Goal: Check status: Check status

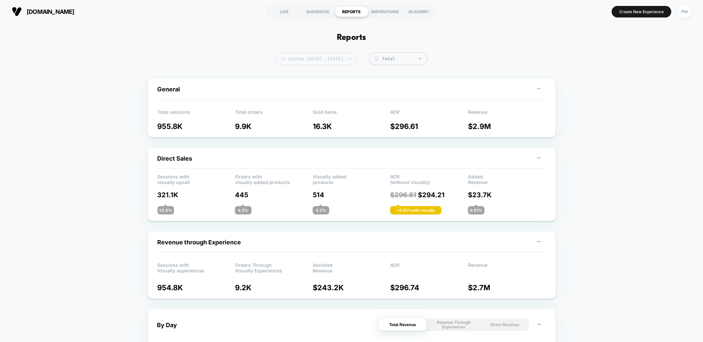
click at [329, 59] on span "Custom [DATE] - [DATE]" at bounding box center [316, 58] width 80 height 13
select select "*"
select select "****"
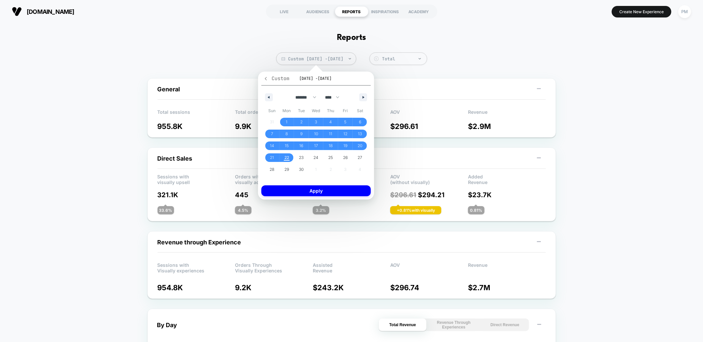
click at [265, 78] on icon "button" at bounding box center [266, 78] width 2 height 3
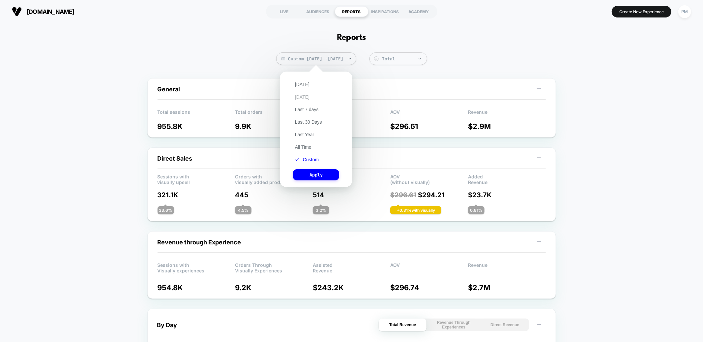
click at [306, 97] on button "[DATE]" at bounding box center [302, 97] width 18 height 6
click at [301, 85] on button "[DATE]" at bounding box center [302, 84] width 18 height 6
click at [311, 172] on button "Apply" at bounding box center [316, 174] width 46 height 11
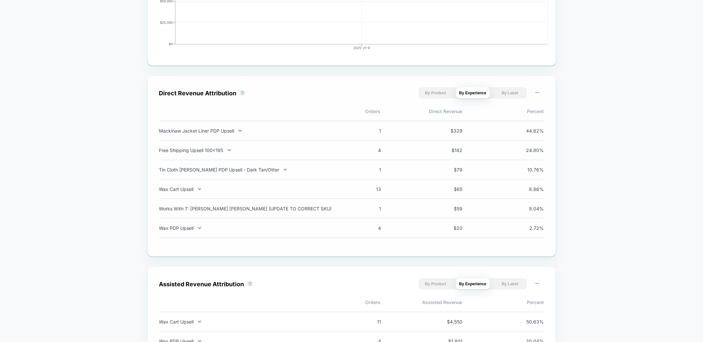
scroll to position [395, 0]
click at [221, 149] on div "Free Shipping Upsell 100<195" at bounding box center [245, 149] width 173 height 6
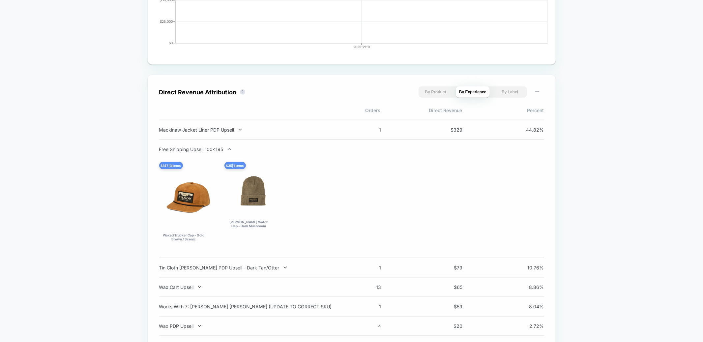
click at [221, 149] on div "Free Shipping Upsell 100<195" at bounding box center [245, 149] width 173 height 6
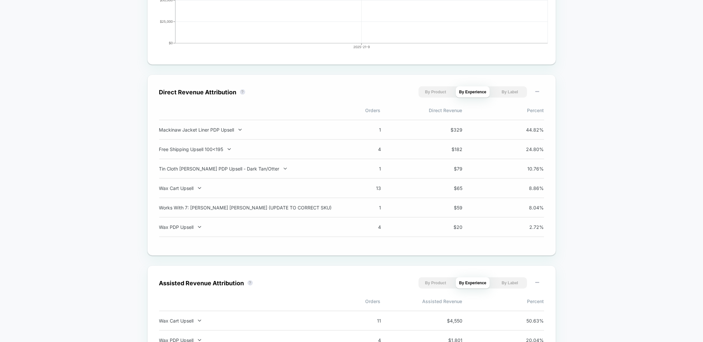
scroll to position [0, 0]
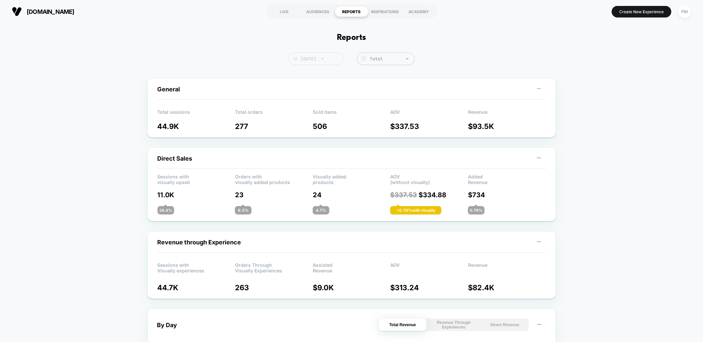
click at [327, 59] on span "[DATE]" at bounding box center [315, 58] width 55 height 13
select select "*"
select select "****"
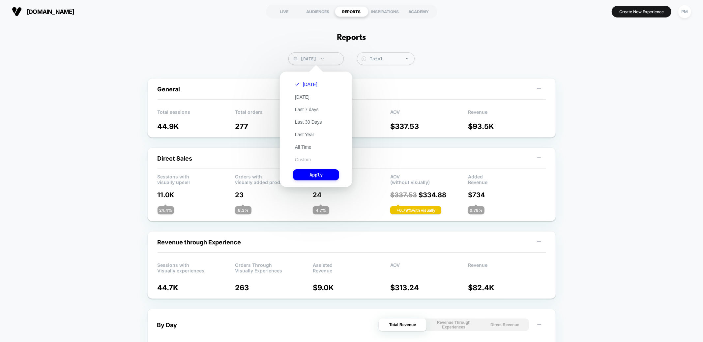
click at [305, 160] on button "Custom" at bounding box center [303, 160] width 20 height 6
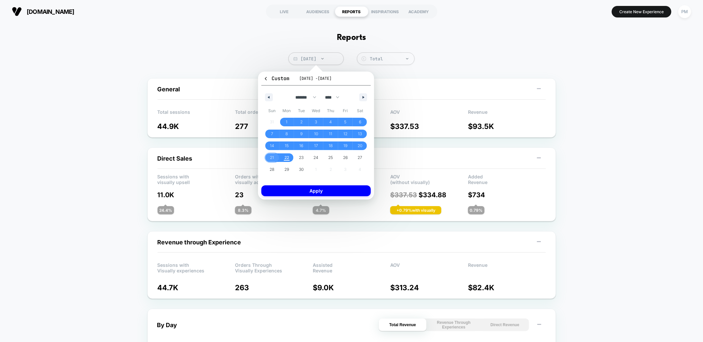
click at [275, 157] on span "21" at bounding box center [272, 157] width 15 height 9
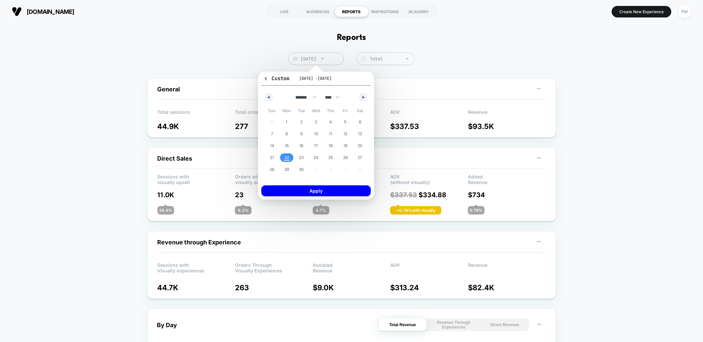
click at [290, 158] on span "22" at bounding box center [286, 157] width 15 height 9
click at [306, 188] on button "Apply" at bounding box center [315, 190] width 109 height 11
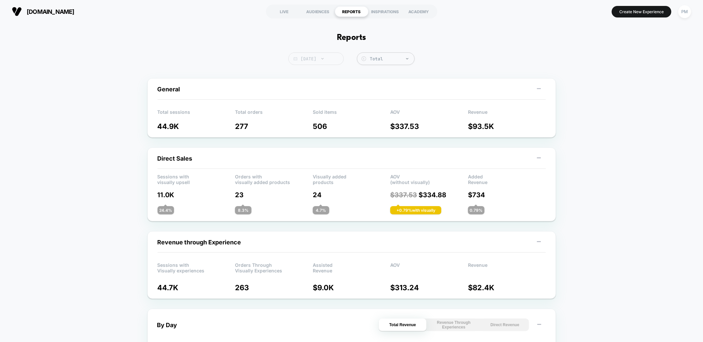
click at [320, 63] on span "[DATE]" at bounding box center [315, 58] width 55 height 13
select select "*"
select select "****"
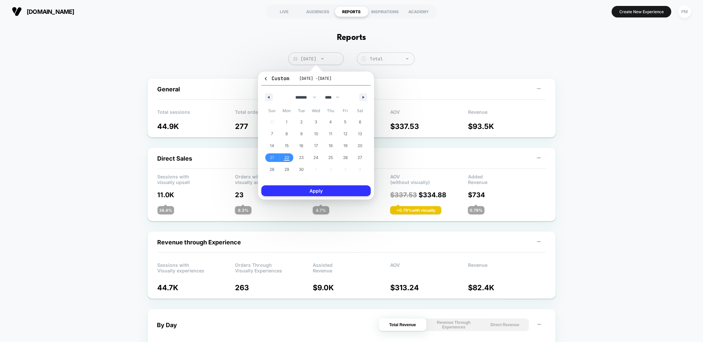
click at [312, 193] on button "Apply" at bounding box center [315, 190] width 109 height 11
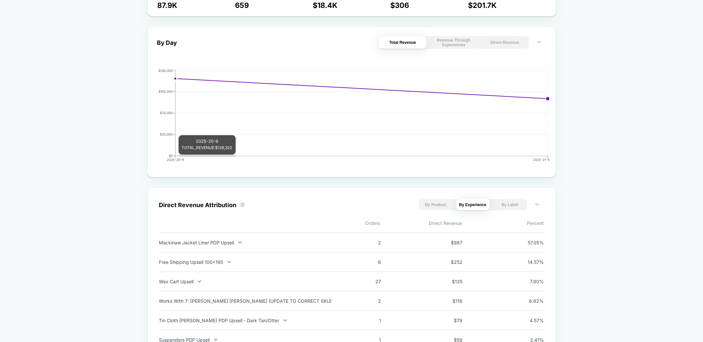
scroll to position [294, 0]
